Goal: Information Seeking & Learning: Learn about a topic

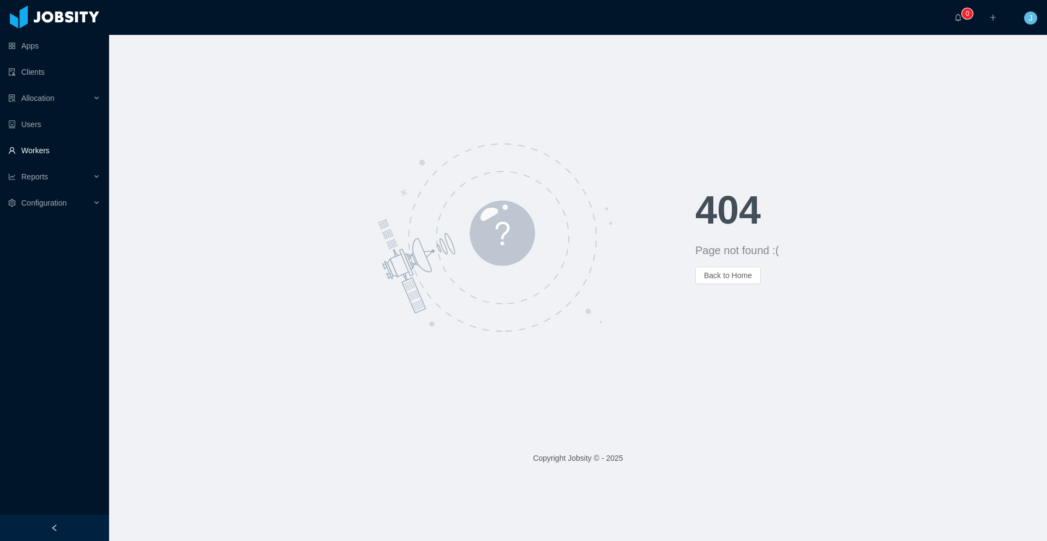
click at [44, 145] on link "Workers" at bounding box center [54, 151] width 92 height 22
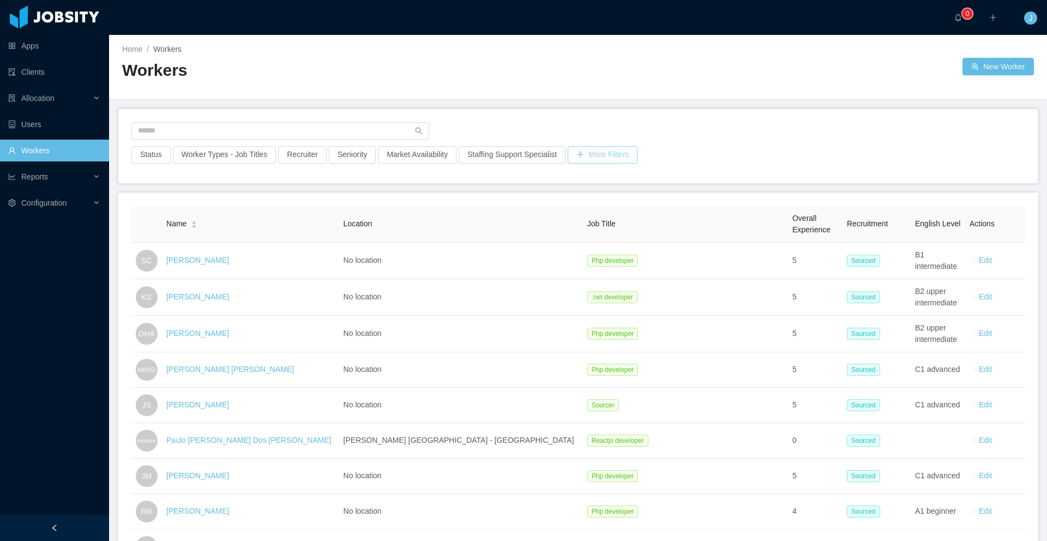
click at [622, 157] on button "More Filters" at bounding box center [603, 154] width 70 height 17
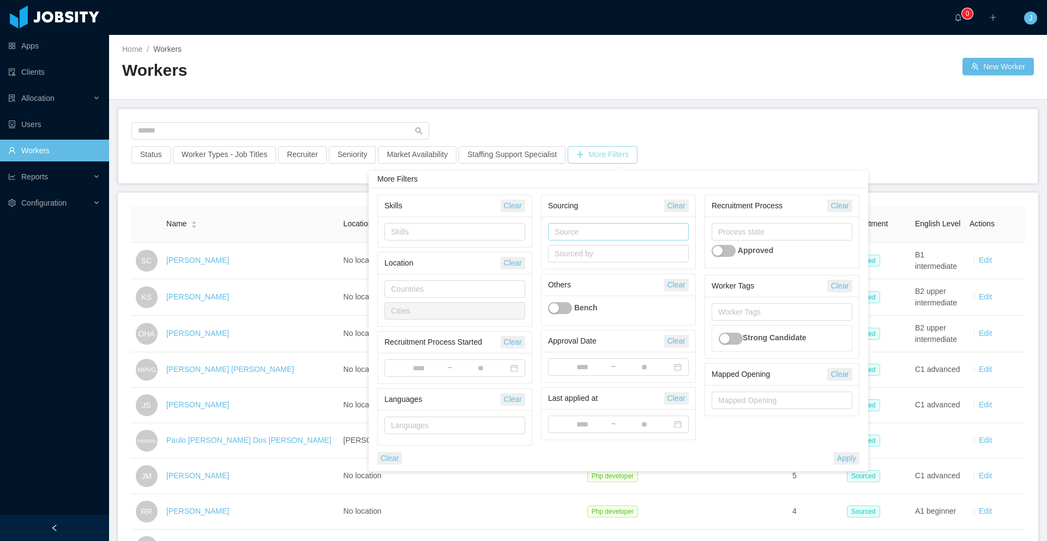
click at [609, 230] on div "Source" at bounding box center [616, 231] width 123 height 11
type input "***"
click at [609, 253] on li "Facebook sm" at bounding box center [618, 253] width 141 height 17
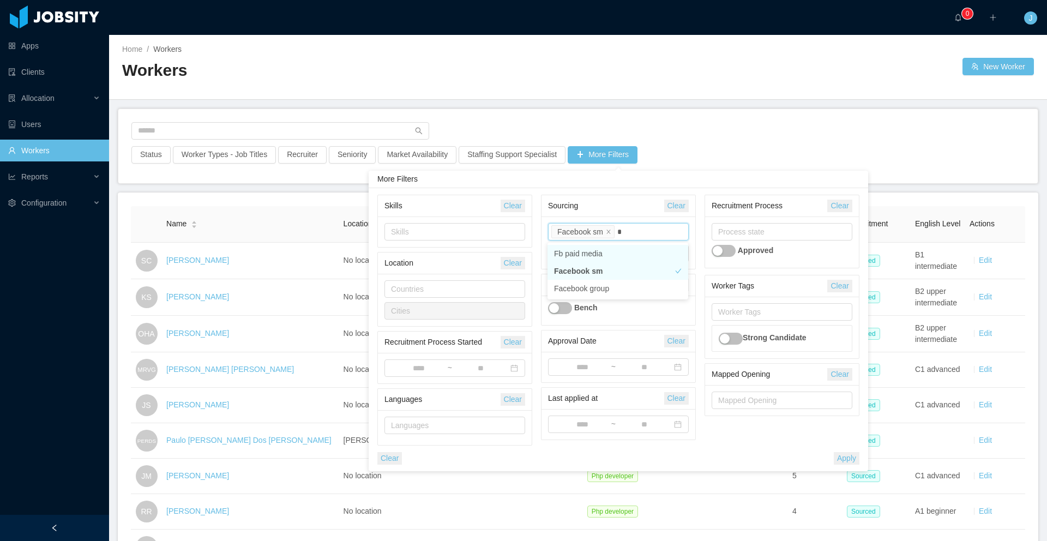
type input "**"
click at [607, 248] on li "Fb paid media" at bounding box center [618, 253] width 141 height 17
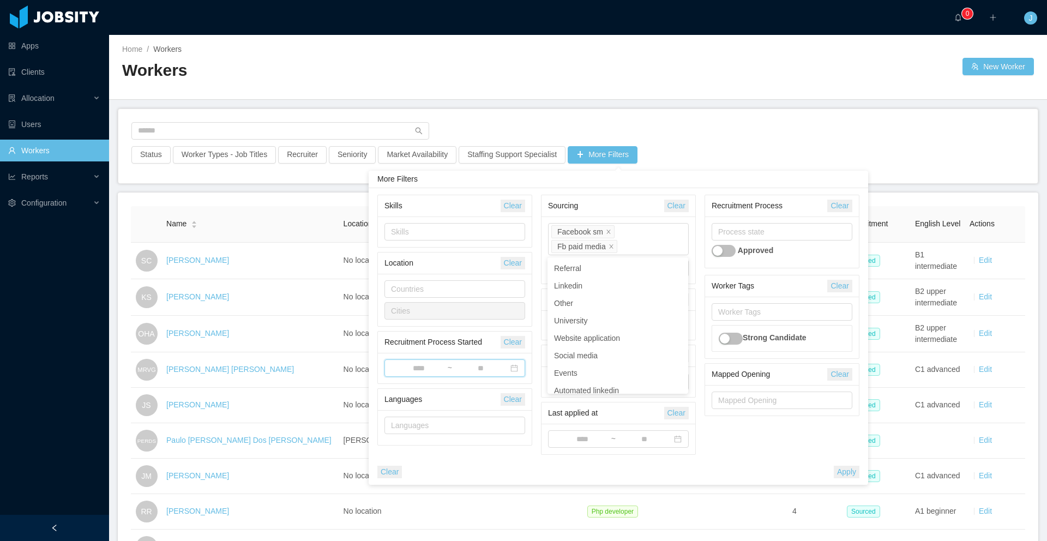
click at [430, 374] on span "~" at bounding box center [455, 367] width 141 height 17
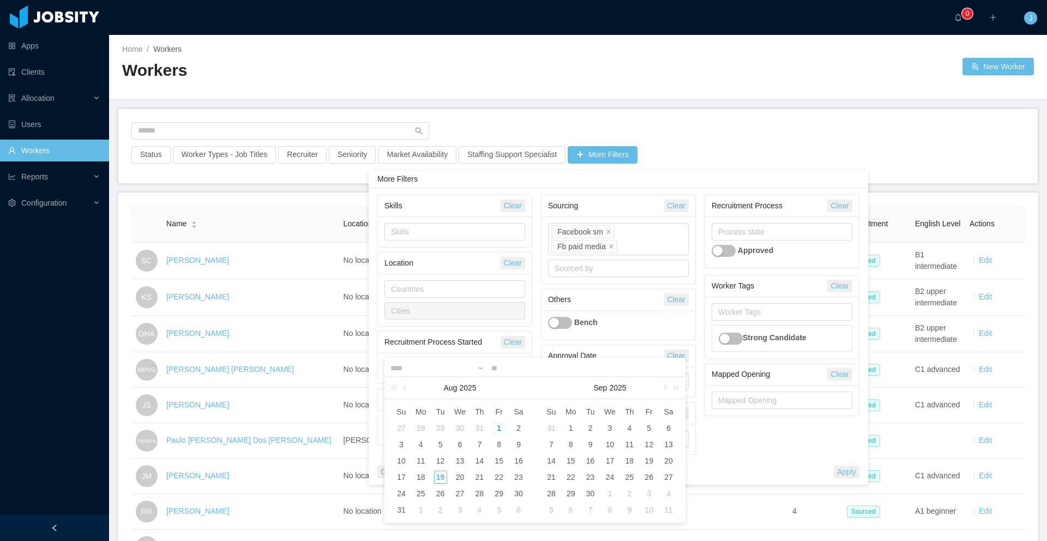
click at [496, 430] on div "1" at bounding box center [499, 428] width 13 height 13
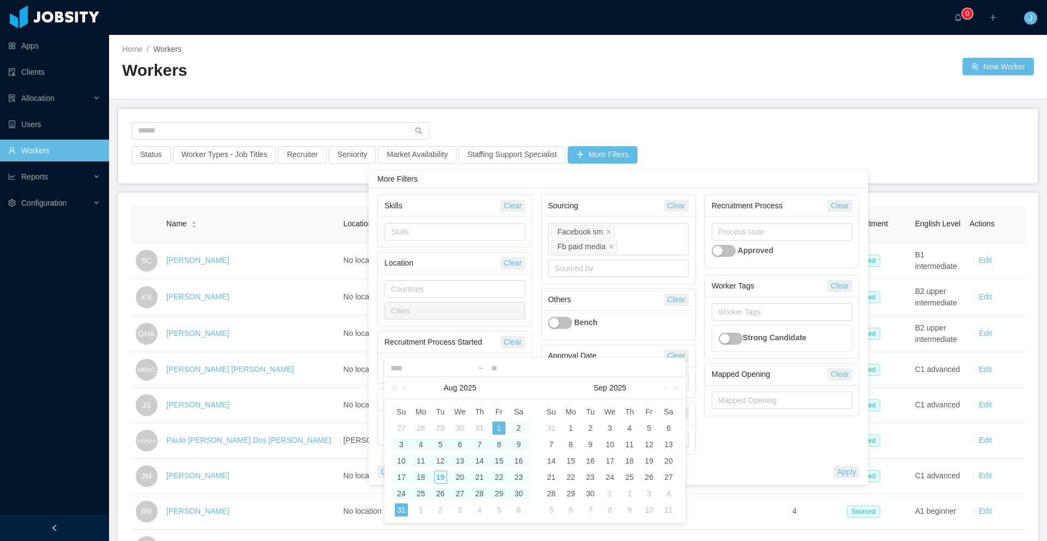
click at [403, 513] on div "31" at bounding box center [401, 509] width 13 height 13
type input "**********"
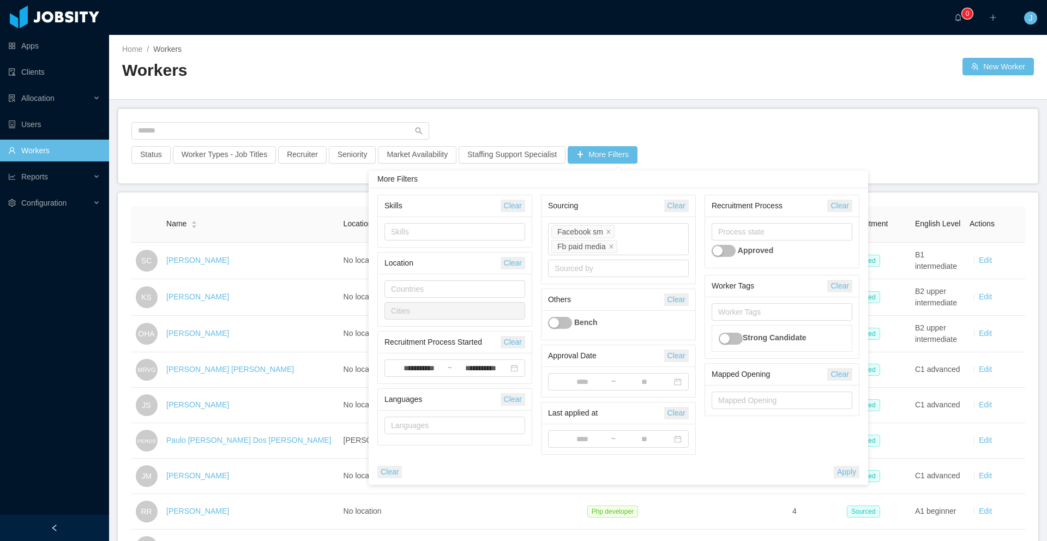
click at [849, 470] on button "Apply" at bounding box center [847, 472] width 26 height 13
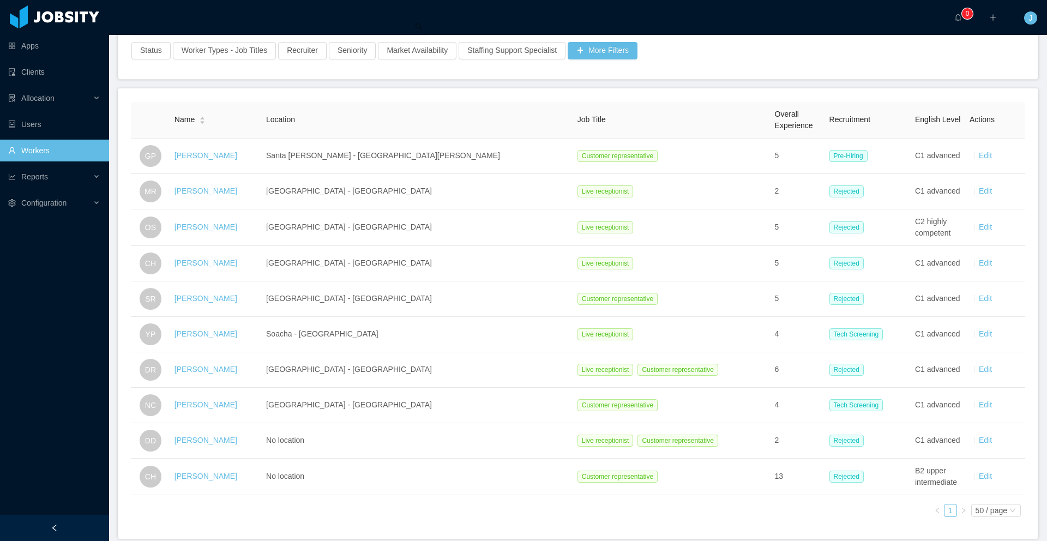
scroll to position [165, 0]
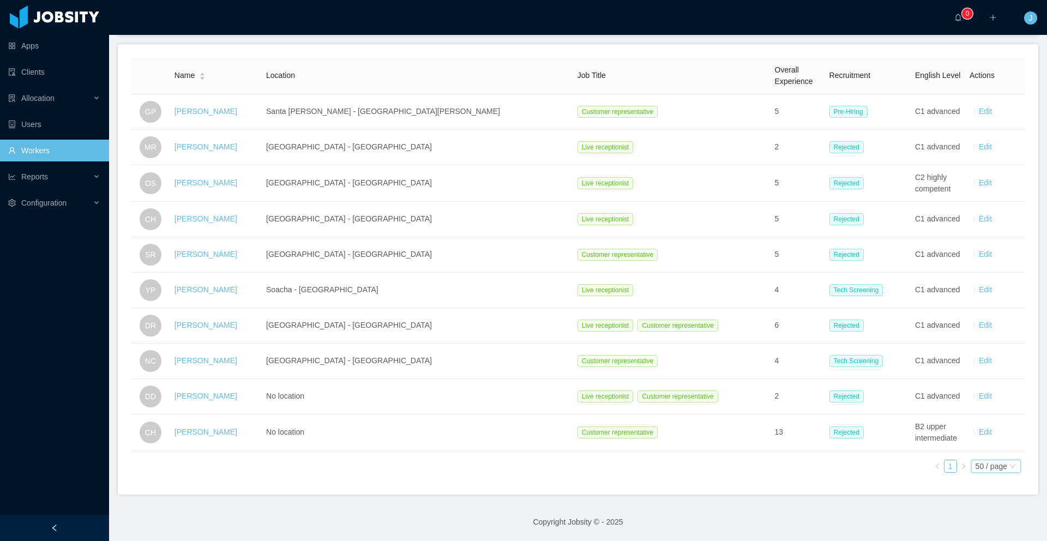
click at [976, 460] on div "50 / page" at bounding box center [992, 466] width 32 height 12
click at [965, 449] on li "500 / page" at bounding box center [986, 457] width 51 height 17
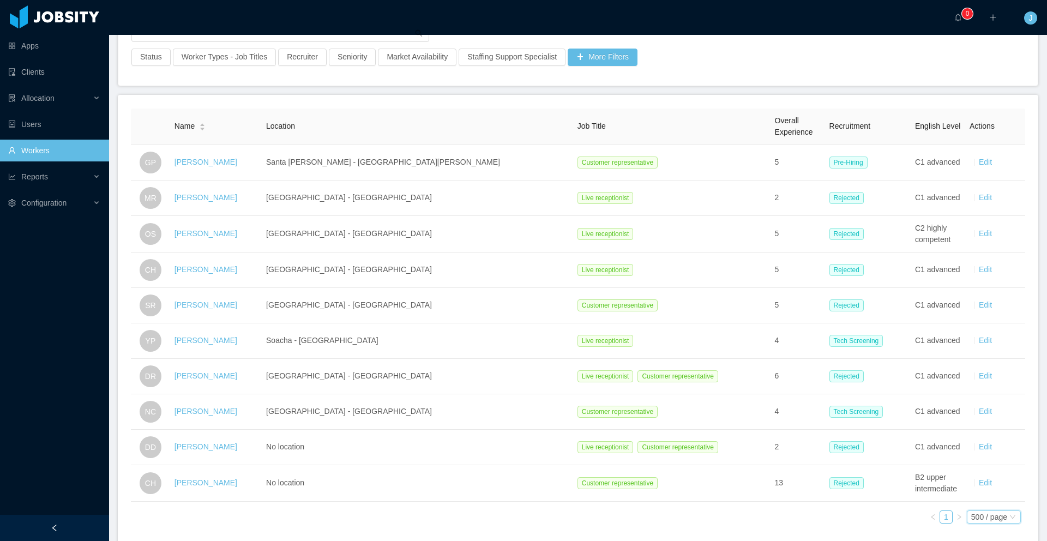
scroll to position [49, 0]
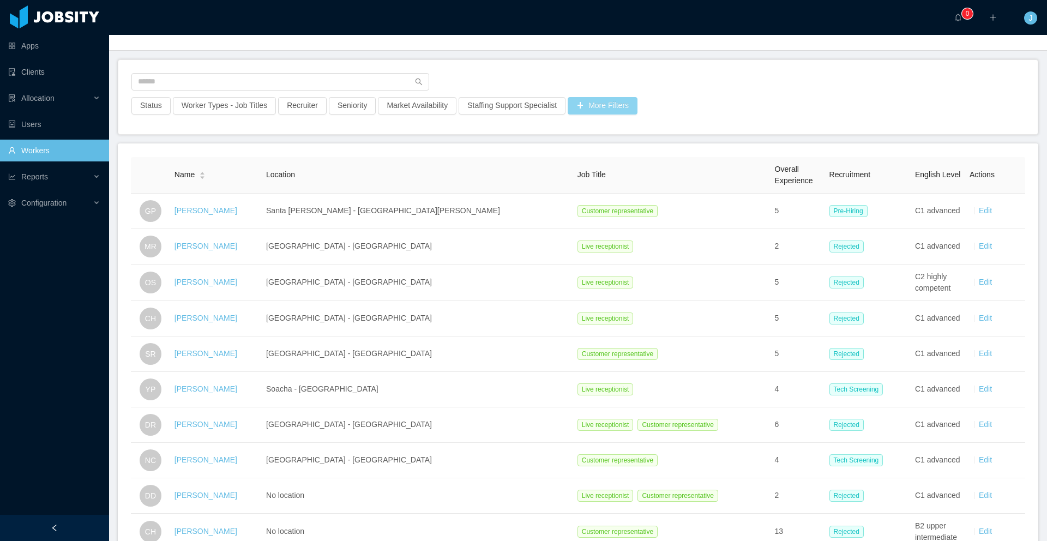
click at [610, 112] on button "More Filters" at bounding box center [603, 105] width 70 height 17
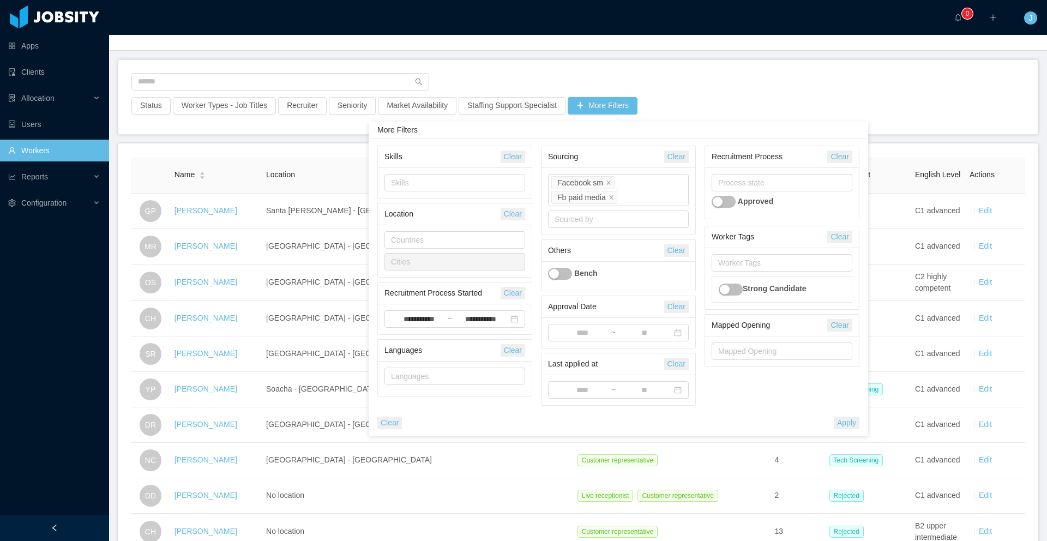
click at [726, 119] on div "**********" at bounding box center [619, 276] width 500 height 320
click at [724, 105] on div "Status Worker Types - Job Titles Recruiter Seniority Market Availability Staffi…" at bounding box center [578, 97] width 920 height 74
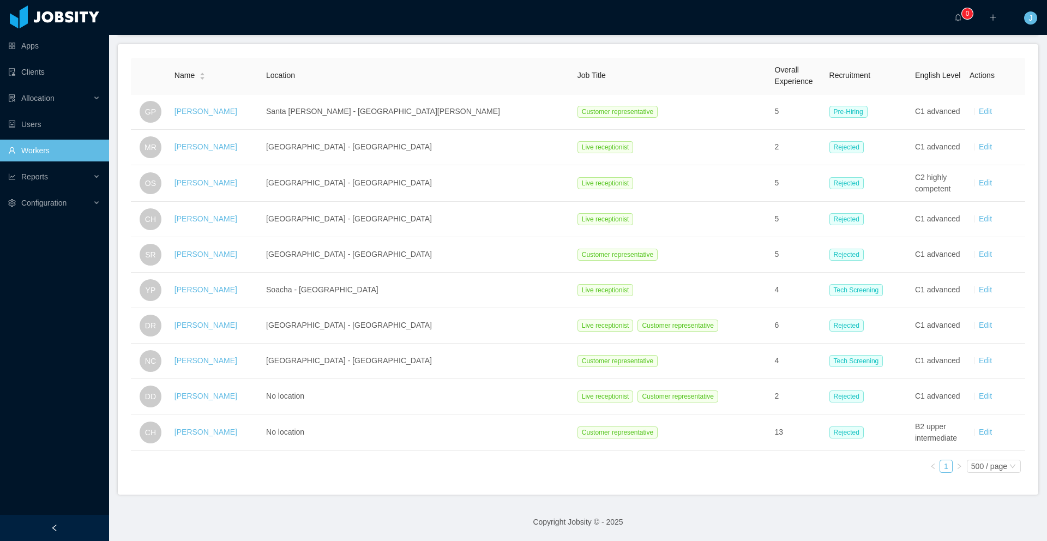
scroll to position [165, 0]
click at [940, 460] on link "1" at bounding box center [946, 466] width 12 height 12
click at [956, 463] on icon "icon: right" at bounding box center [959, 466] width 7 height 7
click at [990, 460] on div "500 / page" at bounding box center [989, 466] width 36 height 12
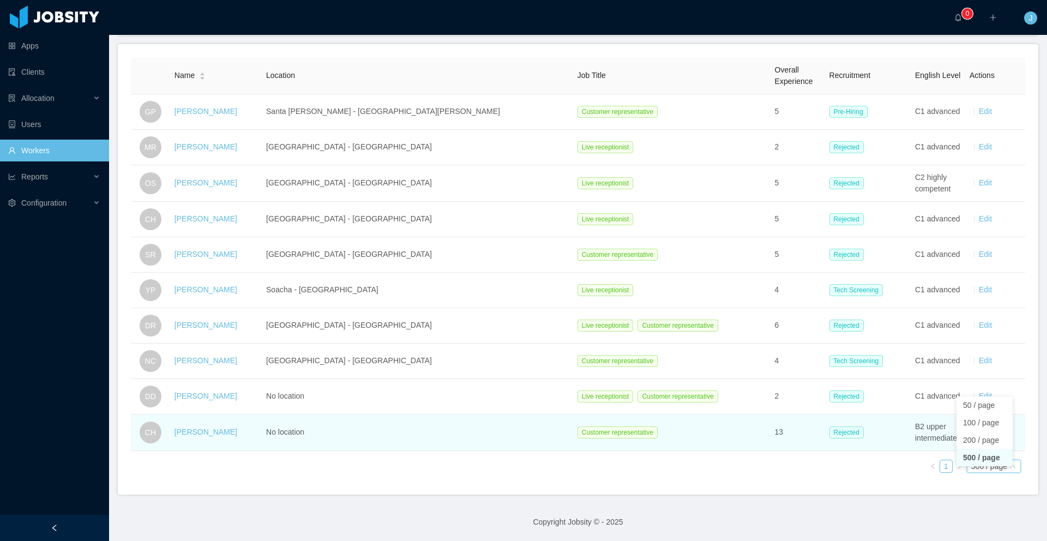
drag, startPoint x: 984, startPoint y: 437, endPoint x: 980, endPoint y: 431, distance: 7.4
click at [984, 449] on li "500 / page" at bounding box center [985, 457] width 56 height 17
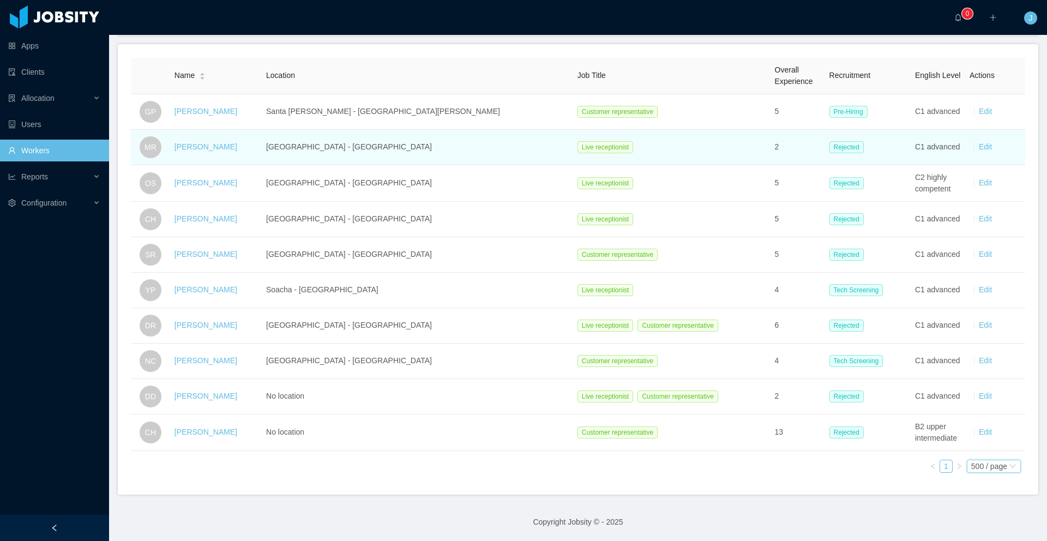
scroll to position [0, 0]
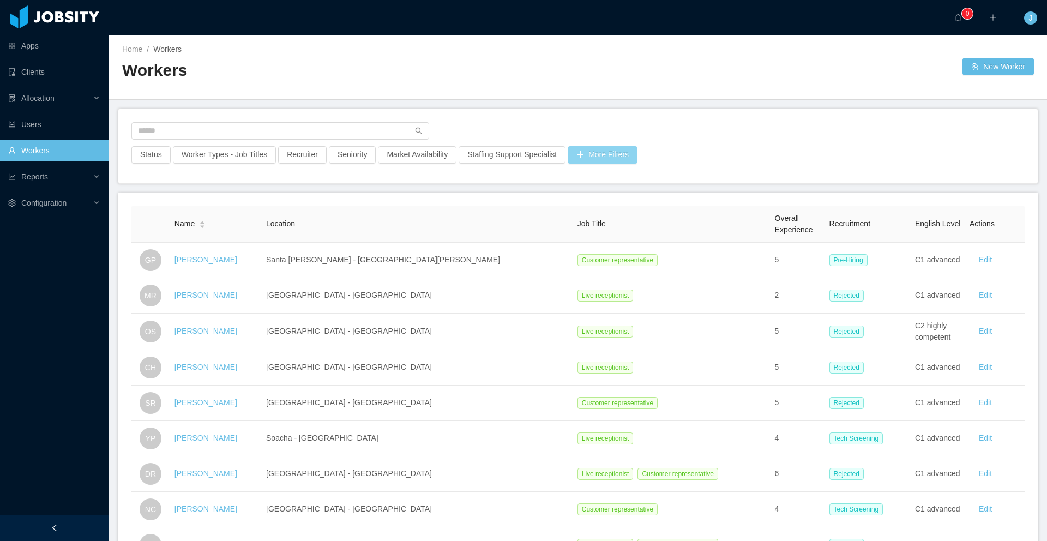
click at [618, 149] on button "More Filters" at bounding box center [603, 154] width 70 height 17
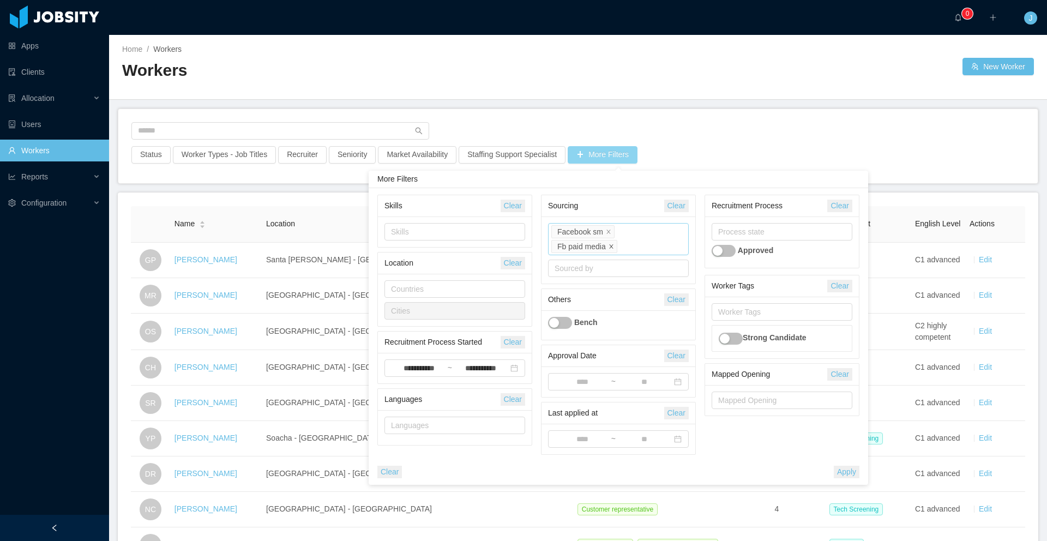
click at [613, 244] on icon "icon: close" at bounding box center [611, 246] width 5 height 5
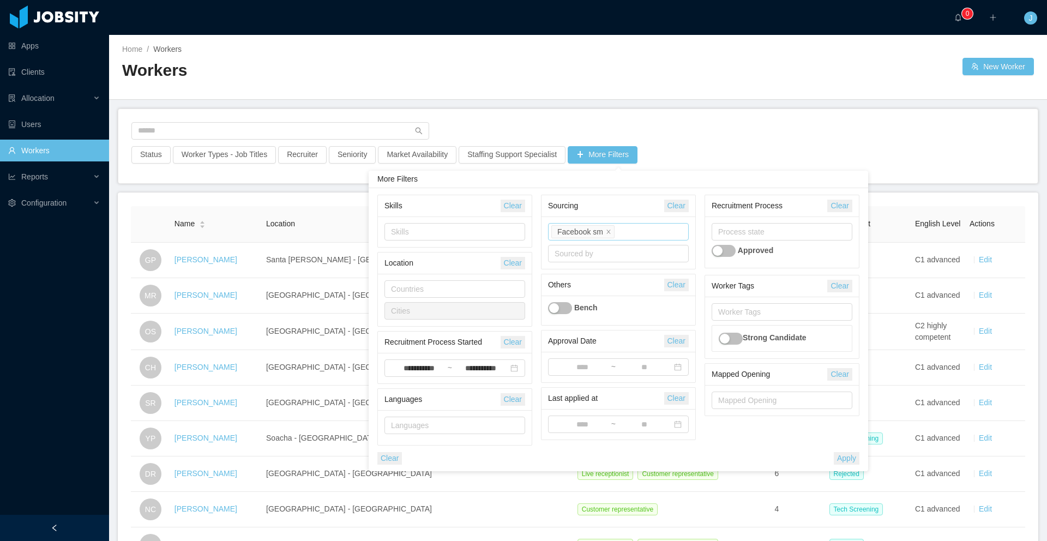
click at [856, 457] on button "Apply" at bounding box center [847, 458] width 26 height 13
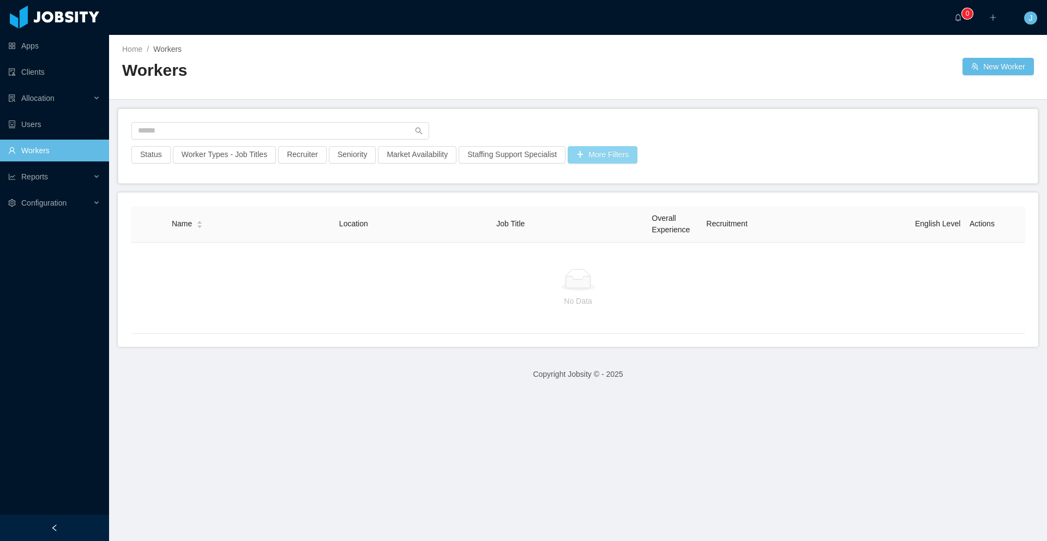
click at [610, 154] on button "More Filters" at bounding box center [603, 154] width 70 height 17
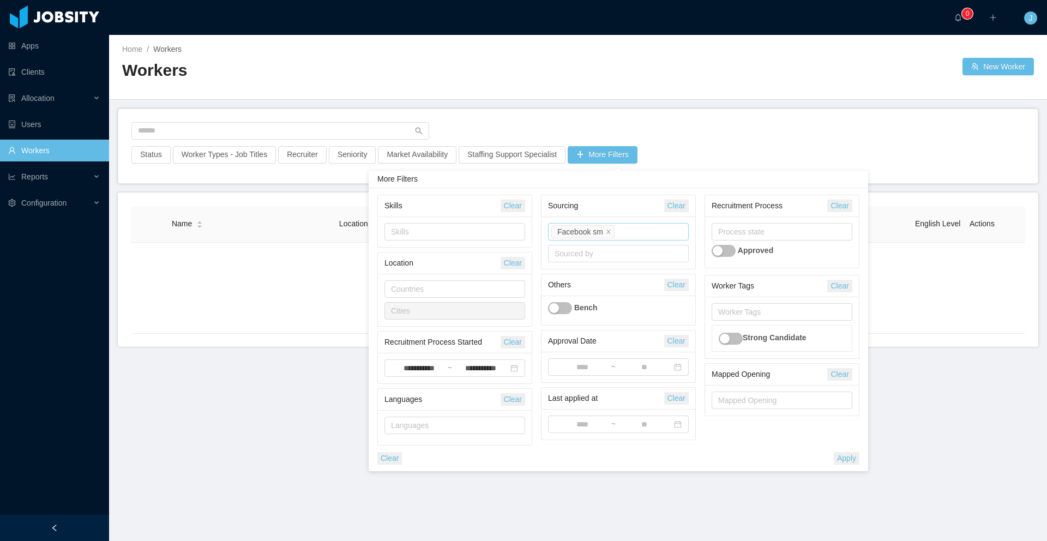
drag, startPoint x: 622, startPoint y: 235, endPoint x: 605, endPoint y: 236, distance: 16.4
click at [622, 236] on input at bounding box center [620, 232] width 6 height 13
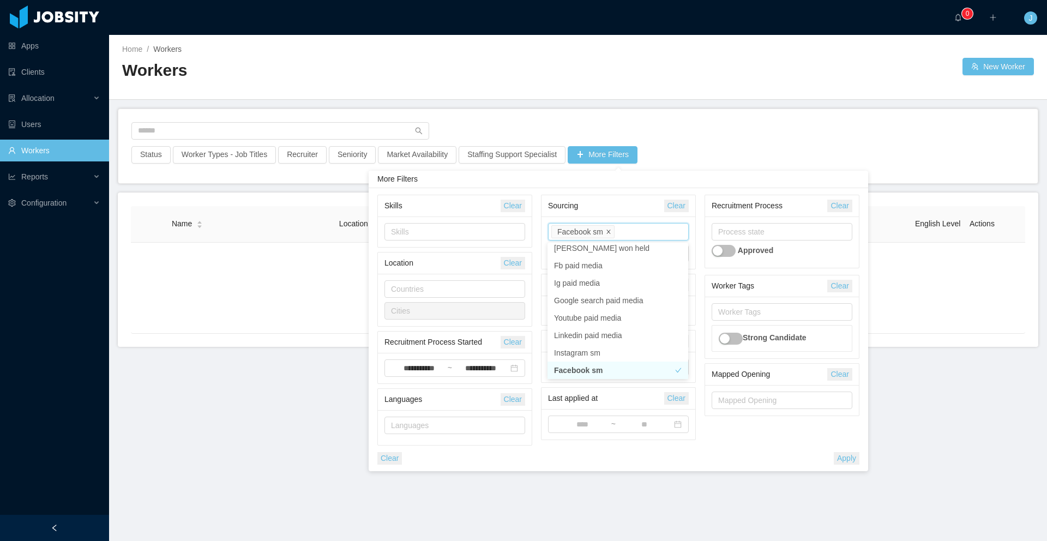
click at [611, 229] on icon "icon: close" at bounding box center [608, 231] width 5 height 5
click at [611, 229] on div "Source" at bounding box center [616, 231] width 123 height 11
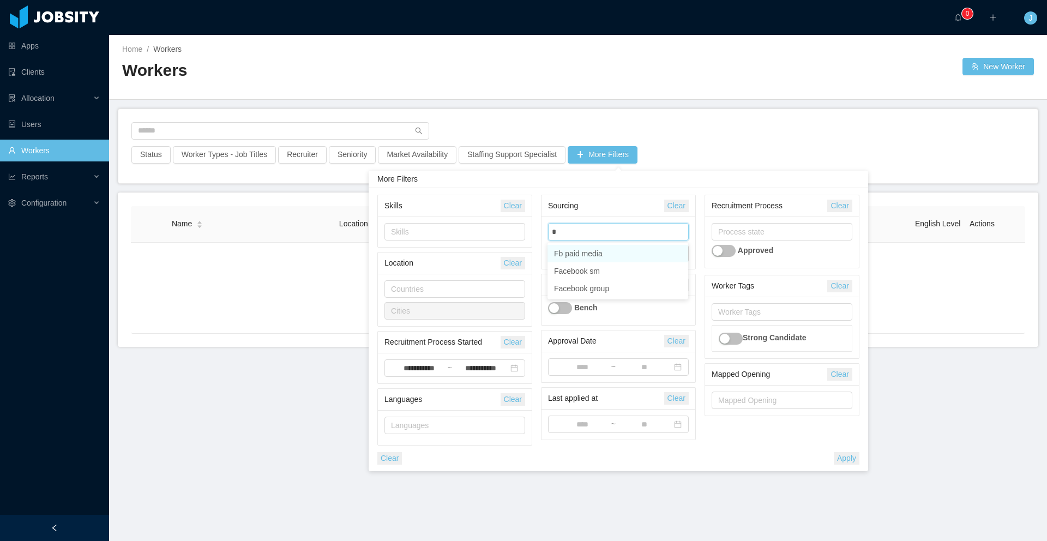
type input "**"
click at [609, 253] on li "Fb paid media" at bounding box center [618, 253] width 141 height 17
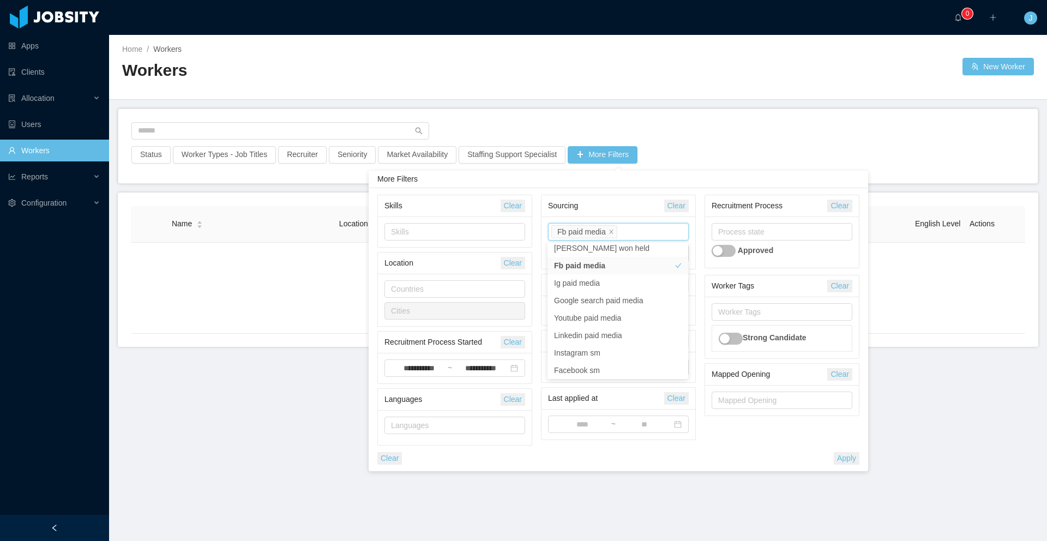
click at [407, 383] on div "**********" at bounding box center [455, 368] width 154 height 31
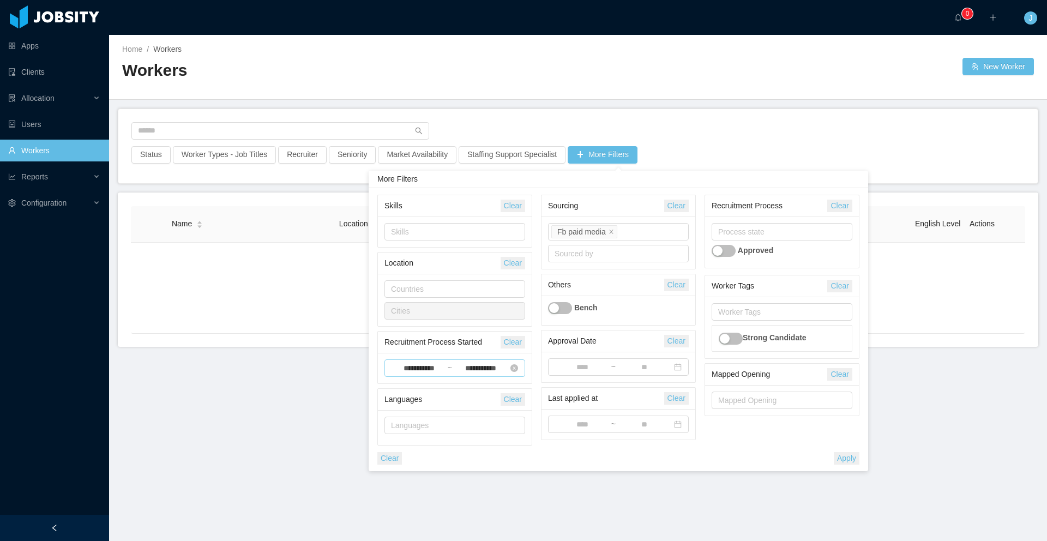
click at [409, 371] on input "**********" at bounding box center [419, 369] width 56 height 12
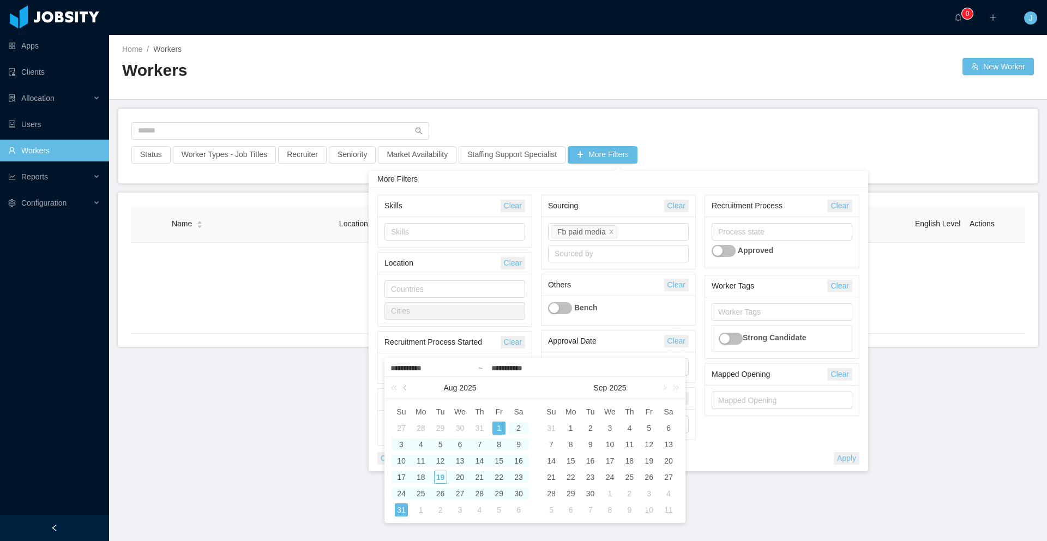
click at [407, 386] on link at bounding box center [406, 388] width 10 height 22
click at [439, 422] on div "1" at bounding box center [440, 428] width 13 height 13
click at [475, 499] on div "31" at bounding box center [479, 493] width 13 height 13
type input "**********"
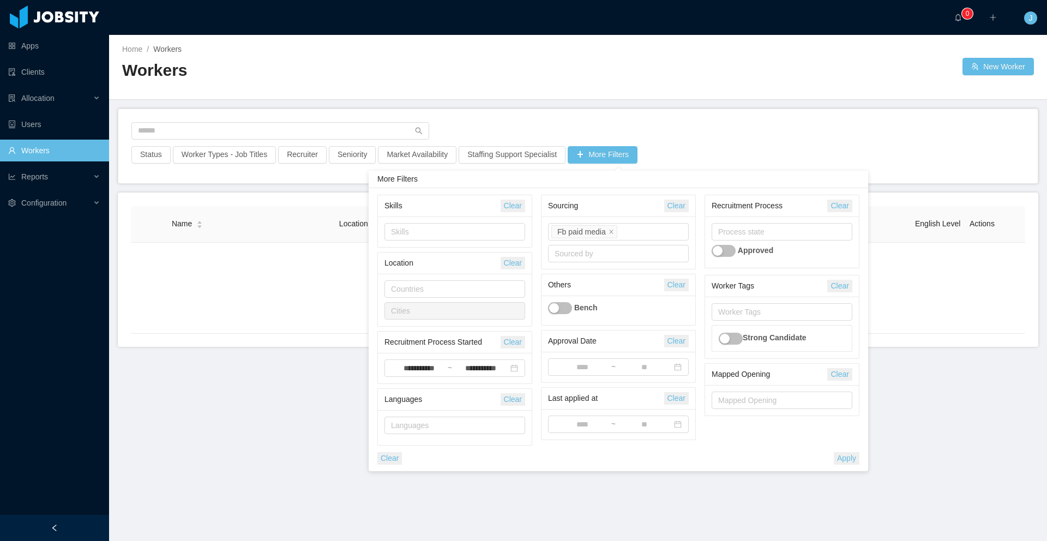
click at [836, 454] on button "Apply" at bounding box center [847, 458] width 26 height 13
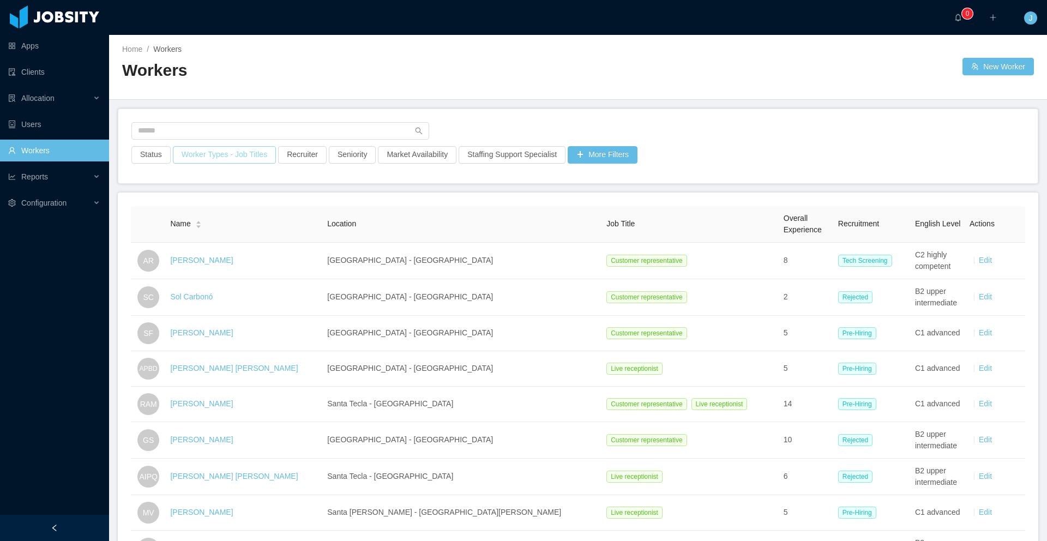
click at [214, 154] on button "Worker Types - Job Titles" at bounding box center [224, 154] width 103 height 17
click at [205, 206] on div "Business Unit" at bounding box center [221, 203] width 139 height 11
click at [219, 198] on div "Business Unit" at bounding box center [221, 203] width 139 height 11
click at [171, 230] on div "Worker Types" at bounding box center [225, 225] width 146 height 11
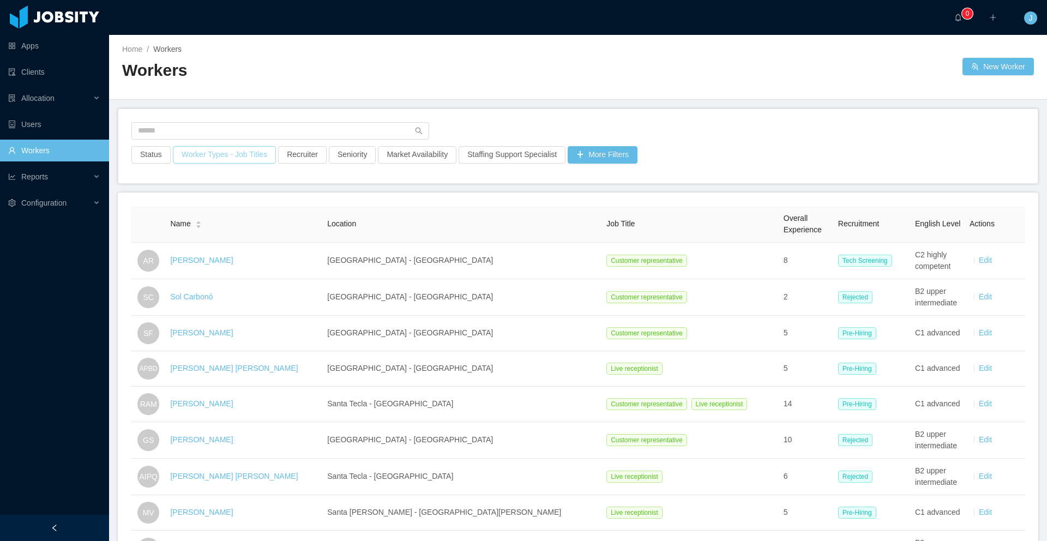
click at [214, 159] on button "Worker Types - Job Titles" at bounding box center [224, 154] width 103 height 17
click at [198, 223] on div "Worker Types" at bounding box center [225, 225] width 146 height 11
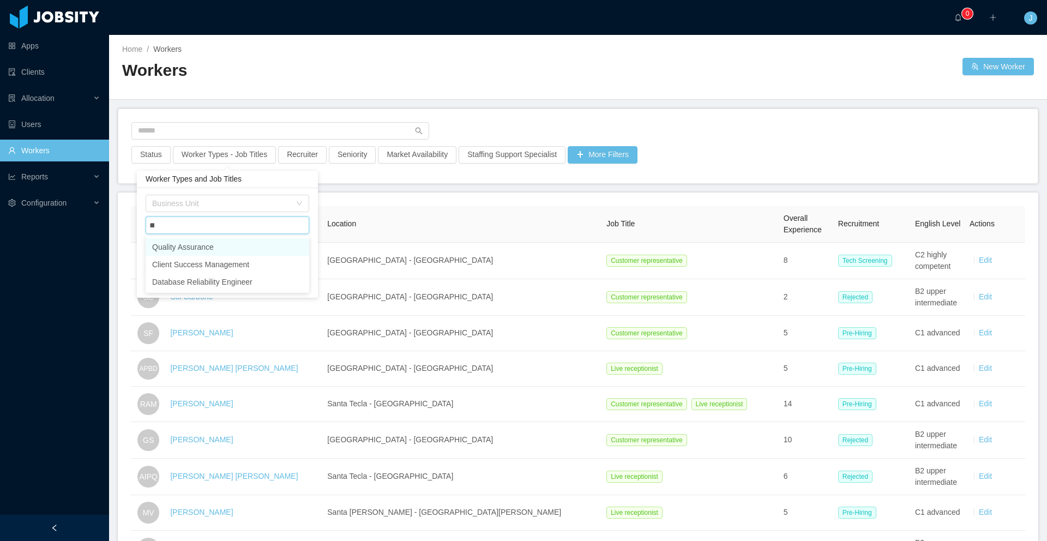
type input "*"
click at [244, 201] on div "Business Unit" at bounding box center [221, 203] width 139 height 11
click at [142, 201] on div "Business Unit Worker Types Job Titles Include all Job Titles Clear Apply" at bounding box center [227, 243] width 181 height 110
click at [161, 245] on div "Job Titles" at bounding box center [225, 247] width 146 height 11
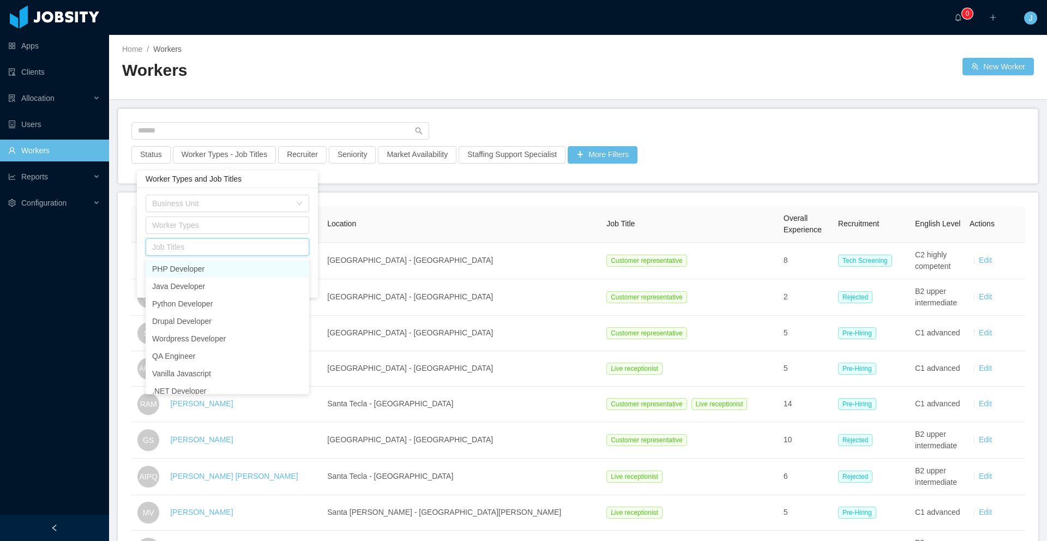
type input "*"
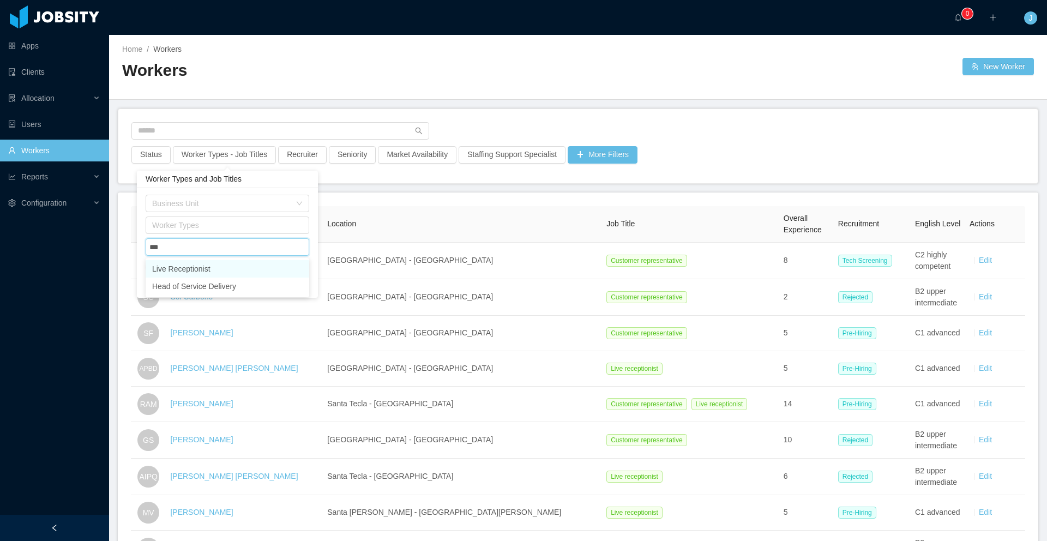
type input "****"
click at [169, 269] on li "Live Receptionist" at bounding box center [228, 268] width 164 height 17
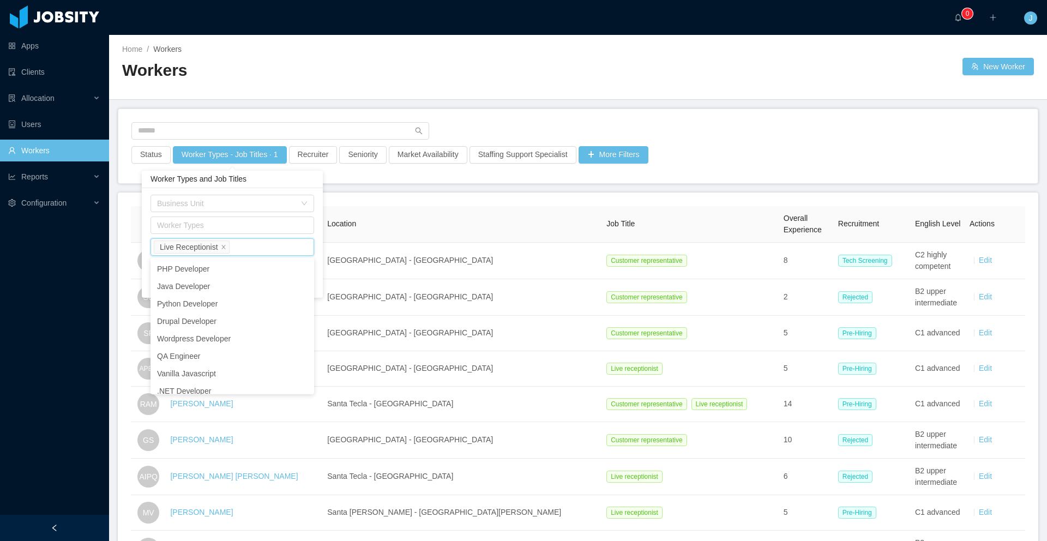
click at [387, 184] on main "Home / Workers / Workers New Worker Status Worker Types - Job Titles · 1 Recrui…" at bounding box center [578, 288] width 938 height 506
